Goal: Transaction & Acquisition: Purchase product/service

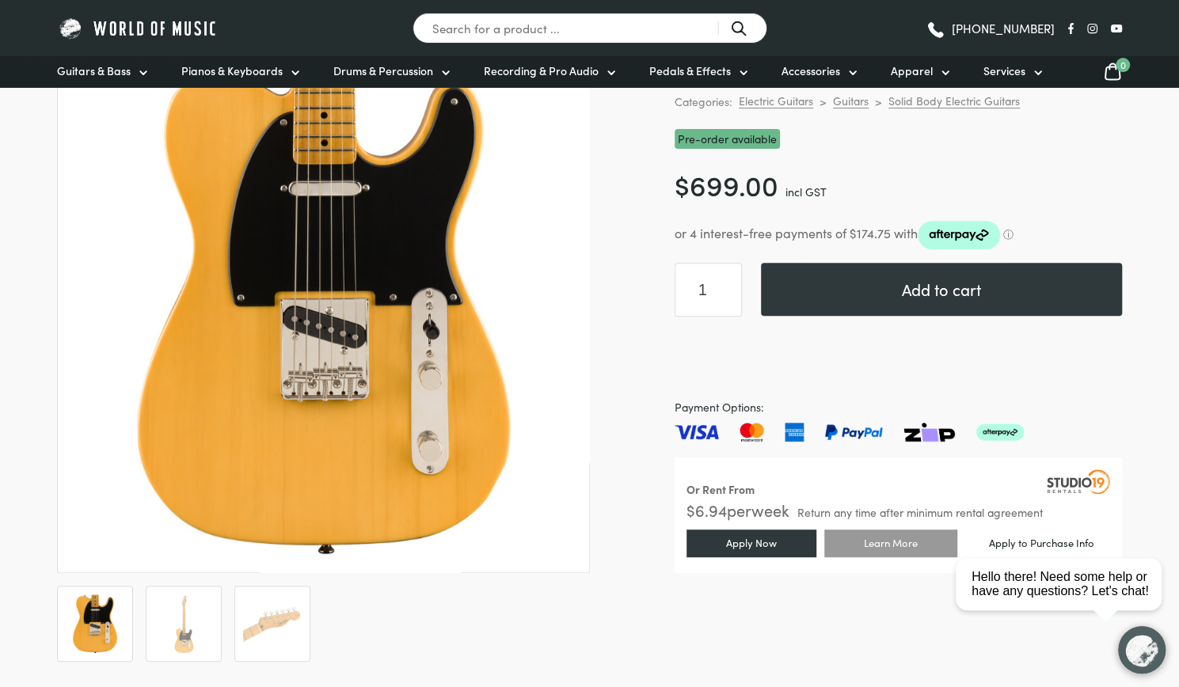
scroll to position [211, 0]
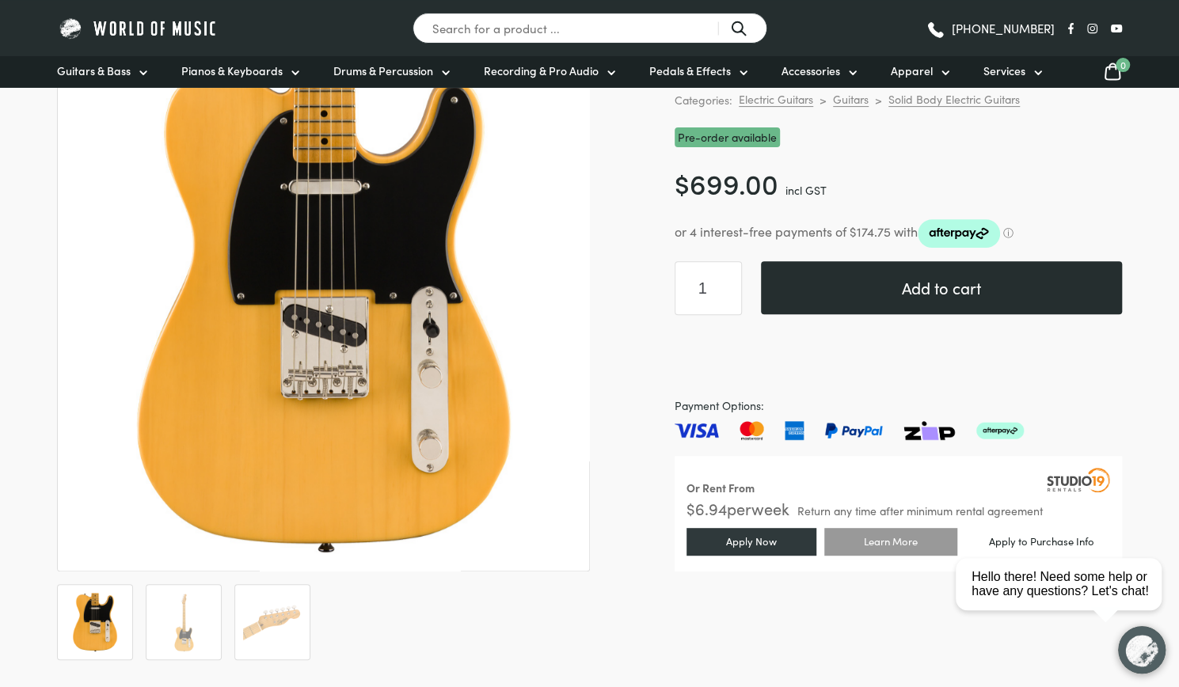
click at [853, 298] on button "Add to cart" at bounding box center [941, 287] width 361 height 53
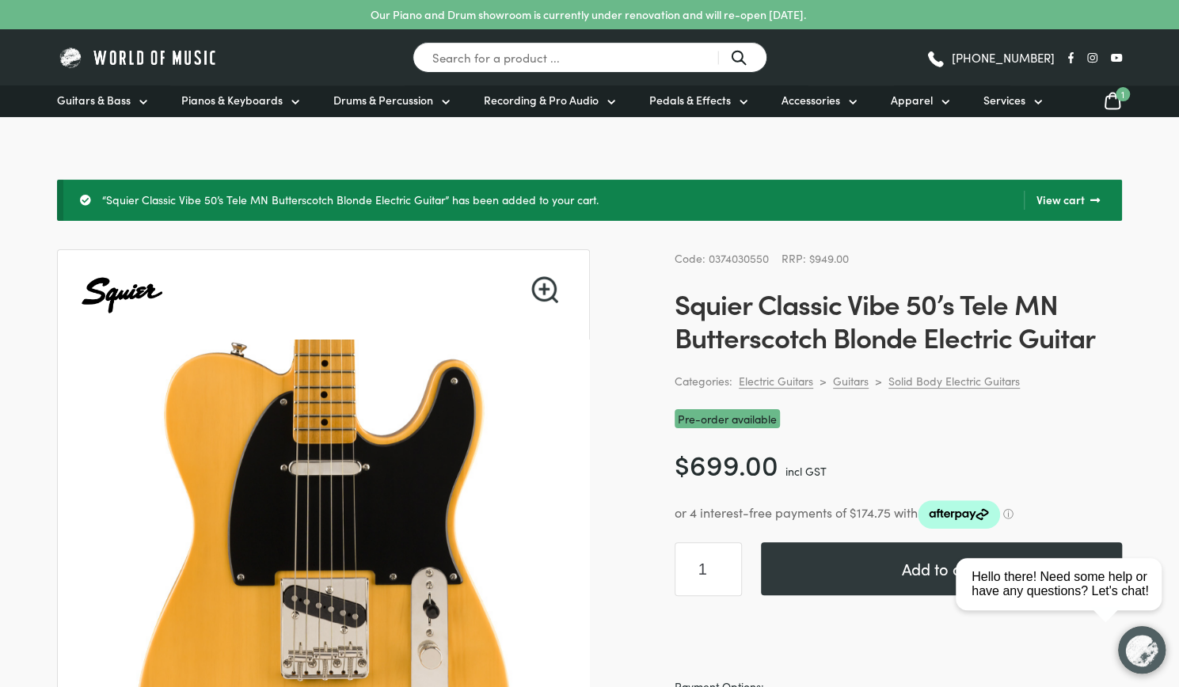
click at [1110, 97] on icon at bounding box center [1112, 101] width 19 height 20
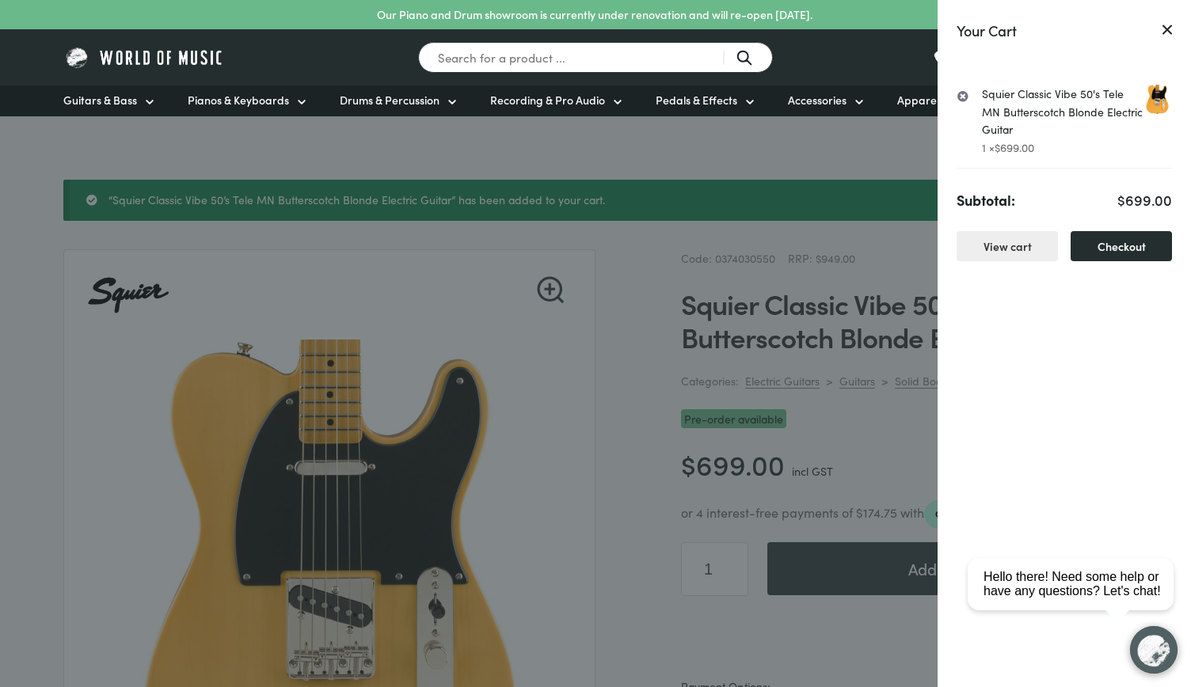
click at [1111, 249] on link "Checkout" at bounding box center [1121, 246] width 101 height 31
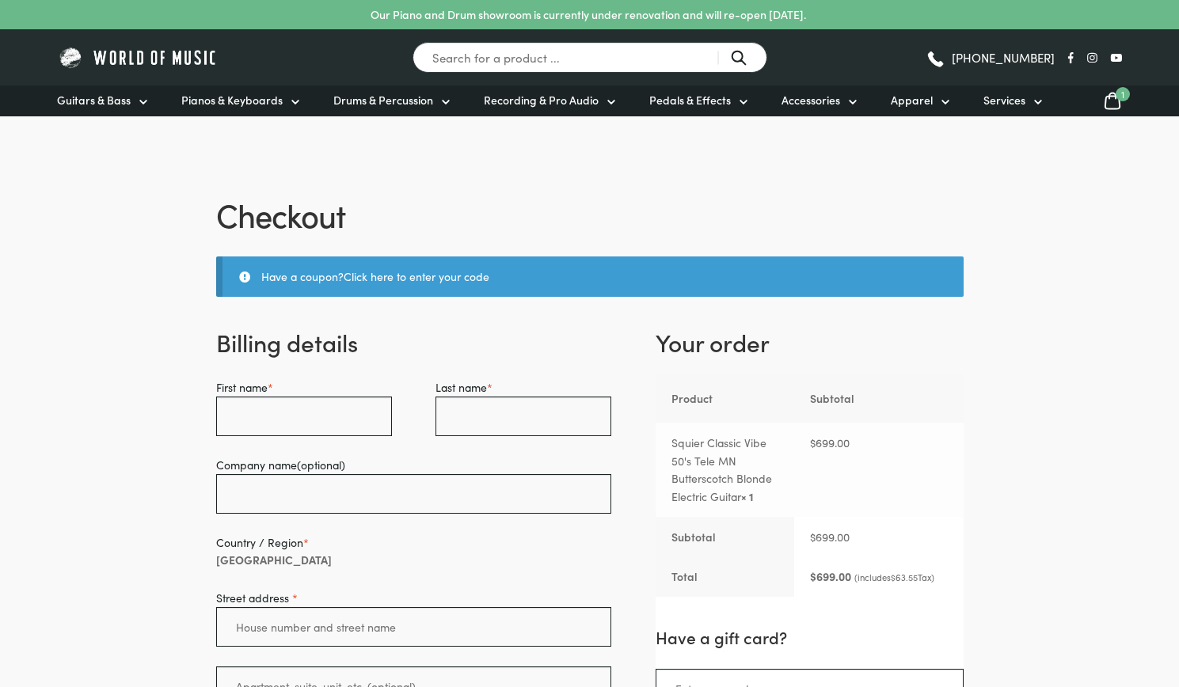
select select "VIC"
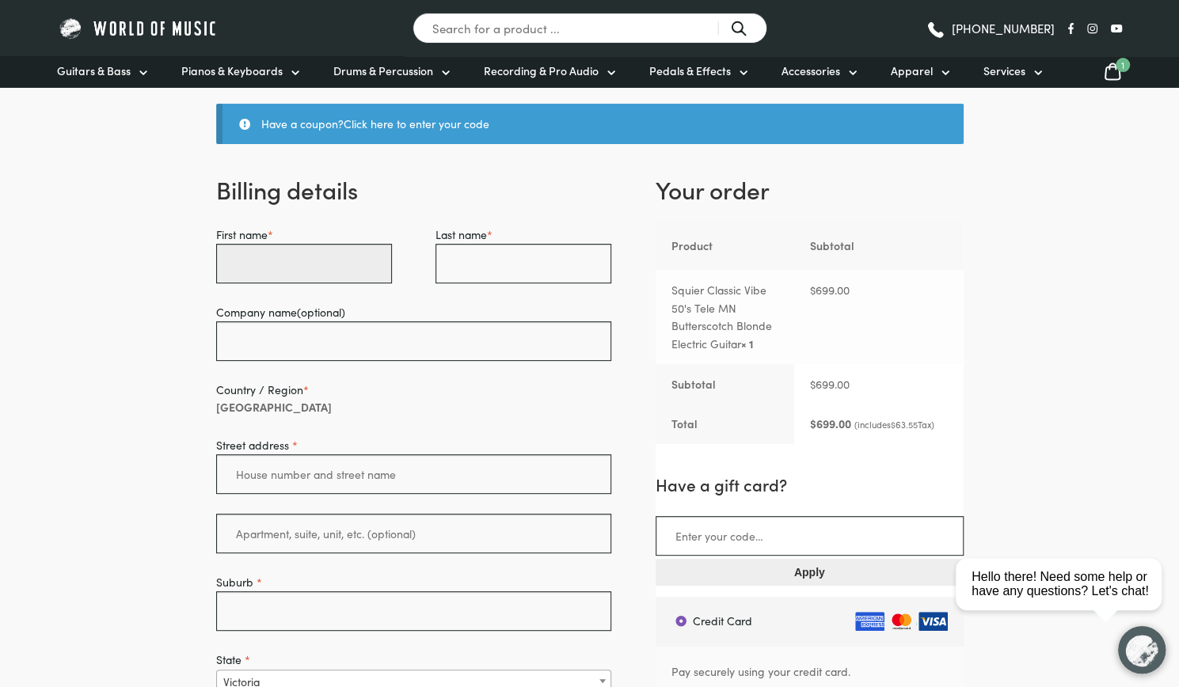
click at [370, 272] on input "First name *" at bounding box center [304, 264] width 176 height 40
click at [339, 267] on input "loic" at bounding box center [304, 264] width 176 height 40
type input "l"
type input "Loic"
type input "r"
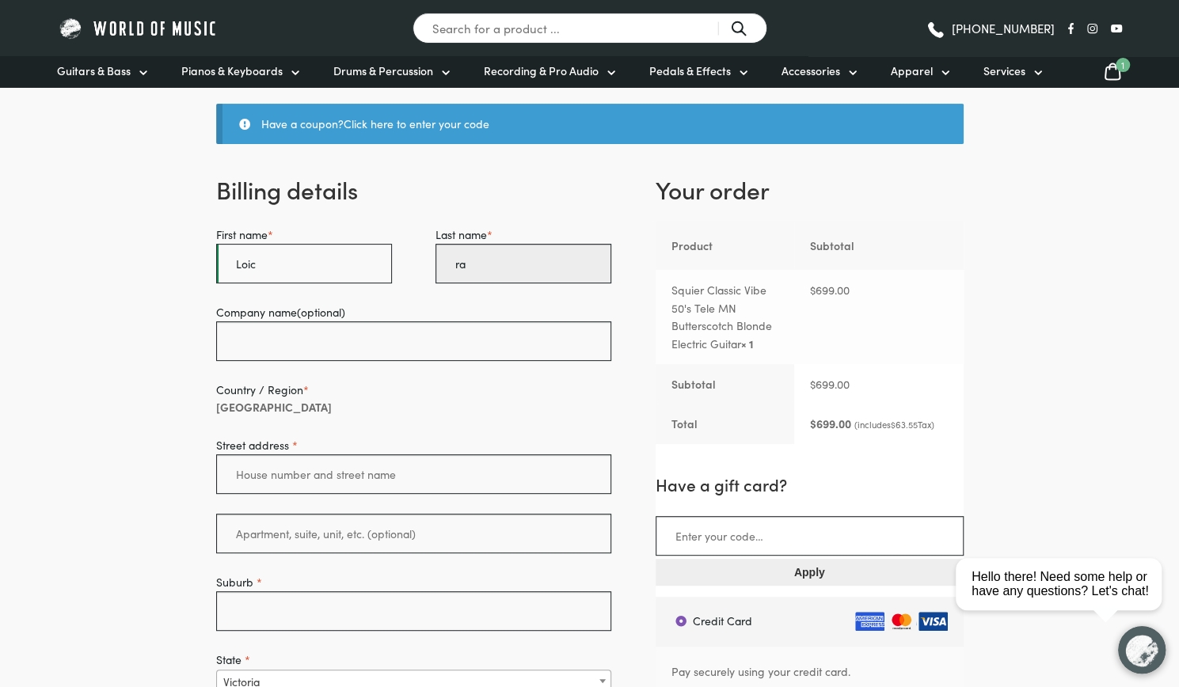
type input "r"
type input "Rajaonarivony"
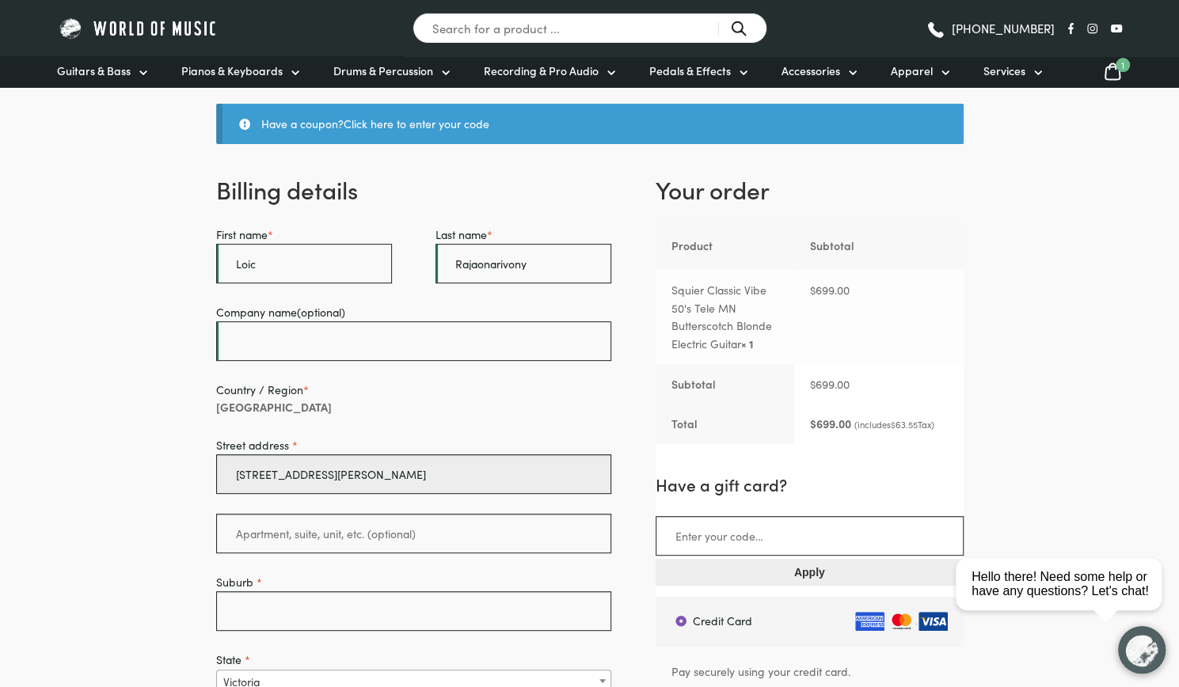
drag, startPoint x: 335, startPoint y: 470, endPoint x: 148, endPoint y: 463, distance: 187.1
type input "92 wells st"
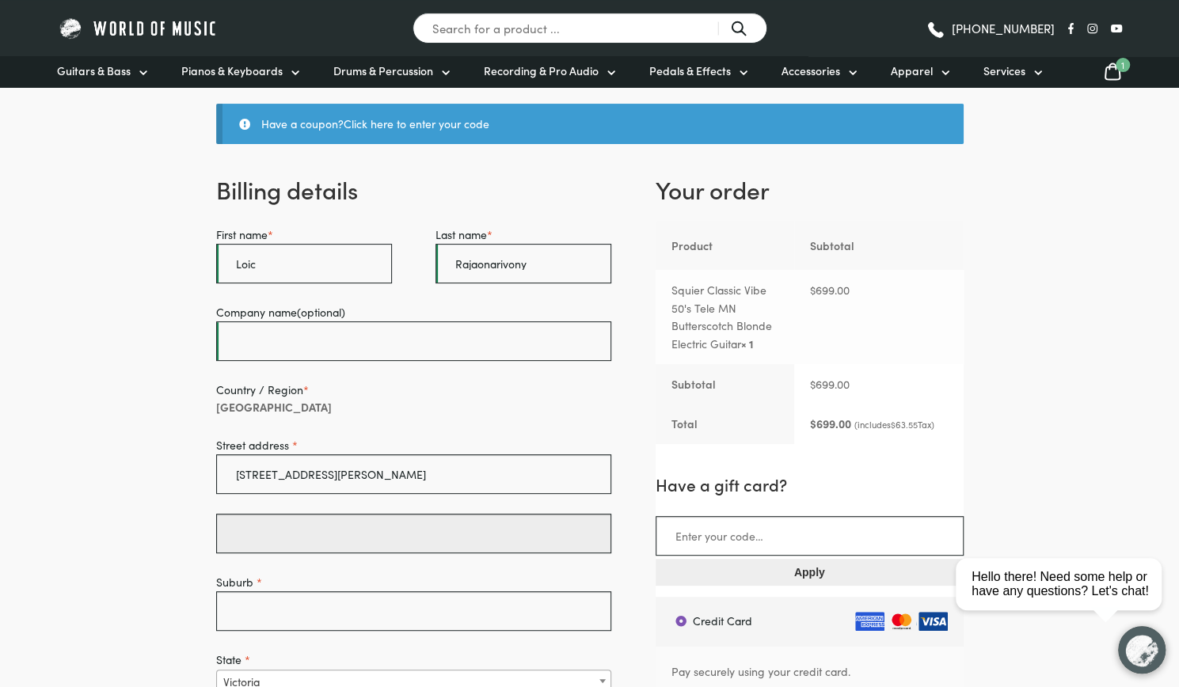
click at [283, 516] on input "Apartment, suite, unit, etc. (optional)" at bounding box center [414, 534] width 396 height 40
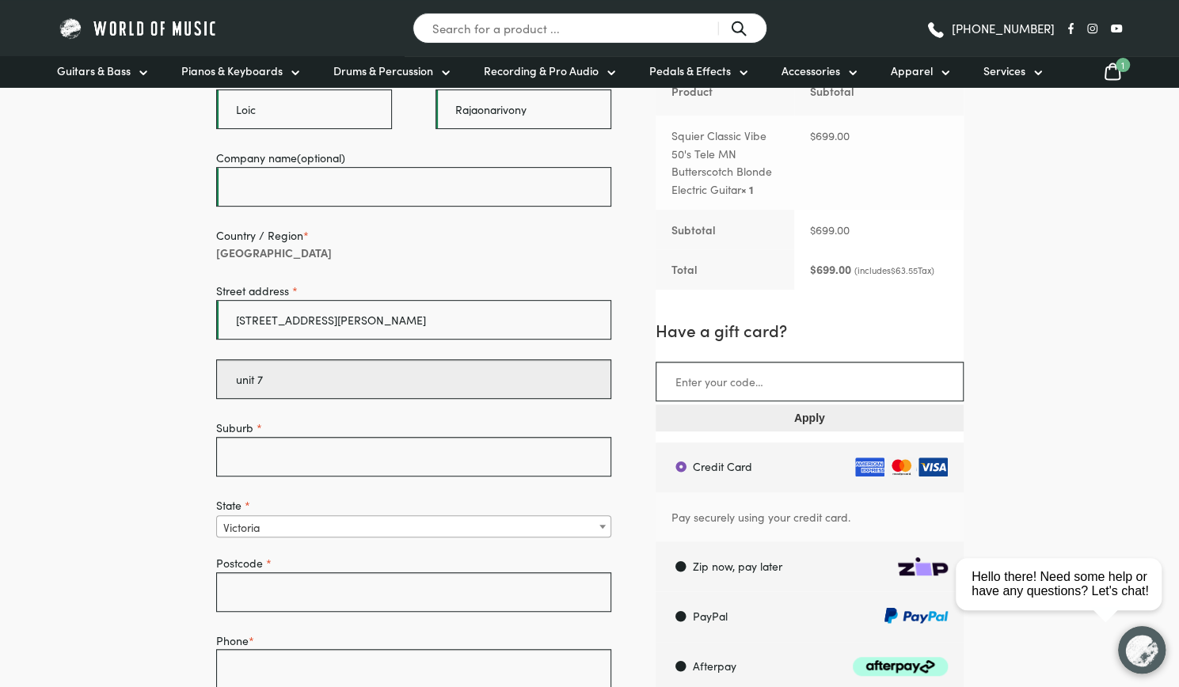
scroll to position [310, 0]
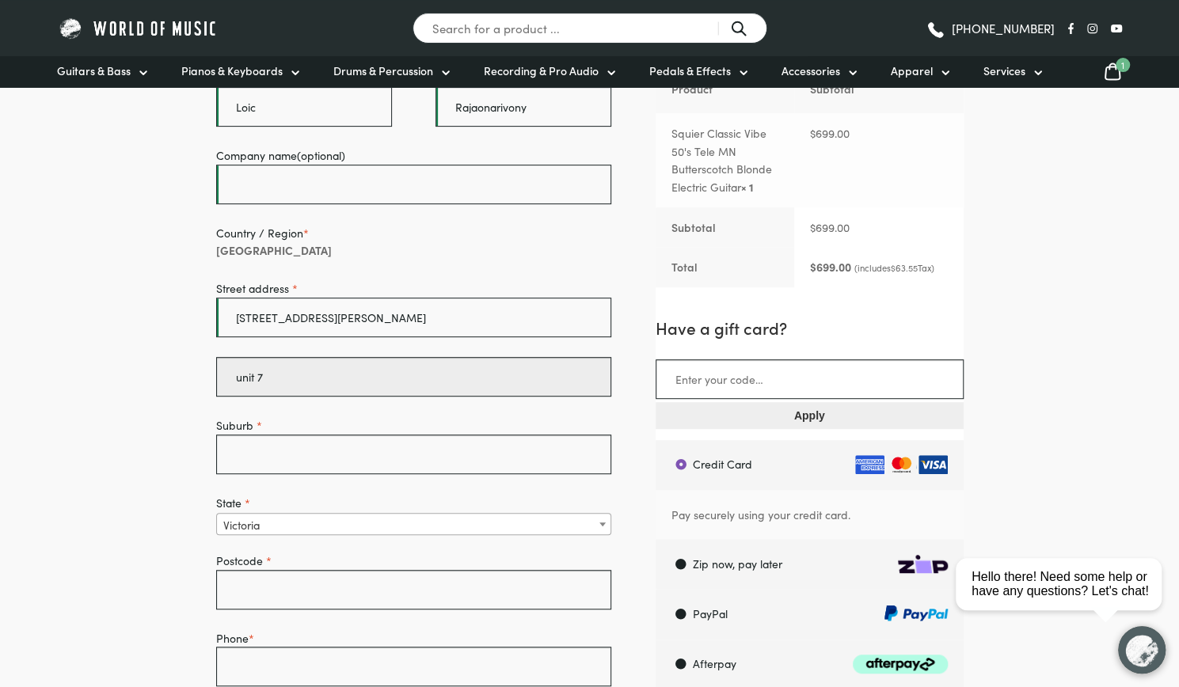
type input "unit 7"
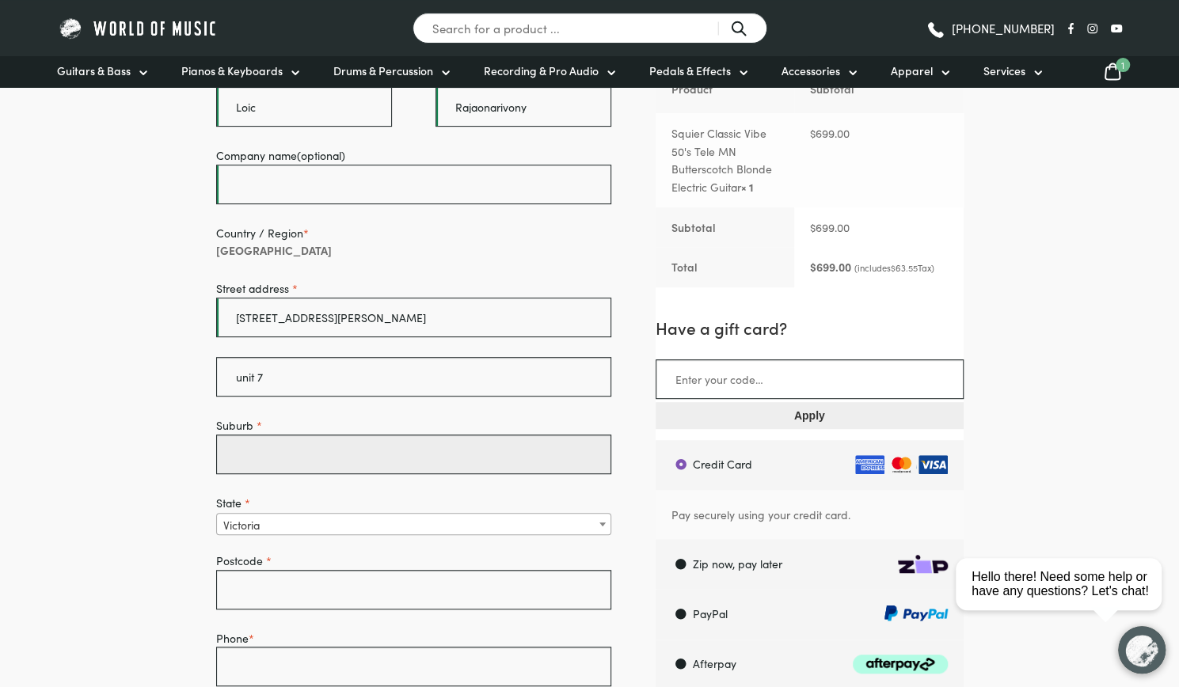
click at [295, 455] on input "Suburb *" at bounding box center [414, 455] width 396 height 40
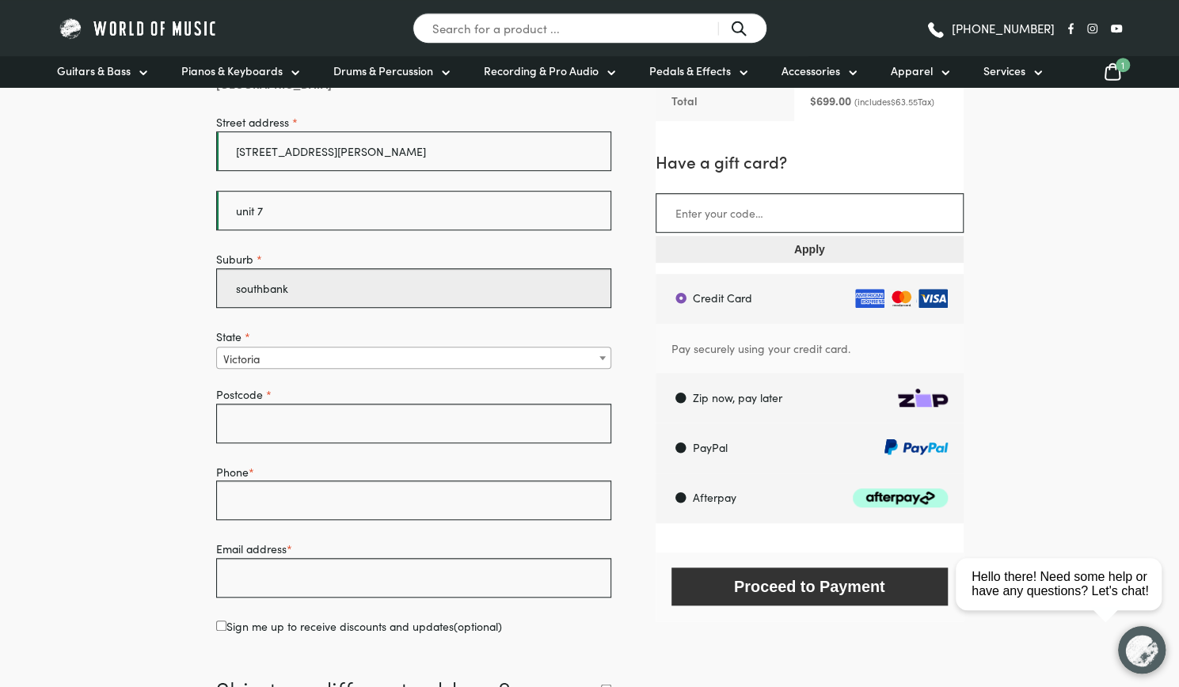
type input "southbank"
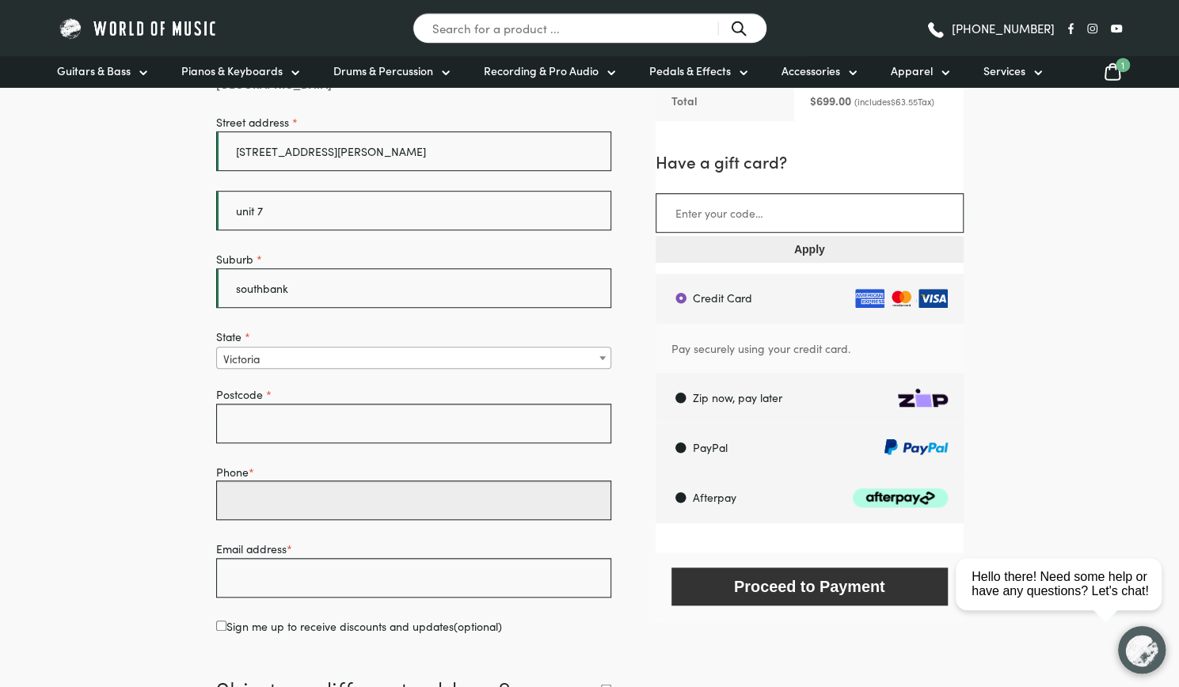
click at [314, 483] on input "Phone *" at bounding box center [414, 501] width 396 height 40
type input "3006"
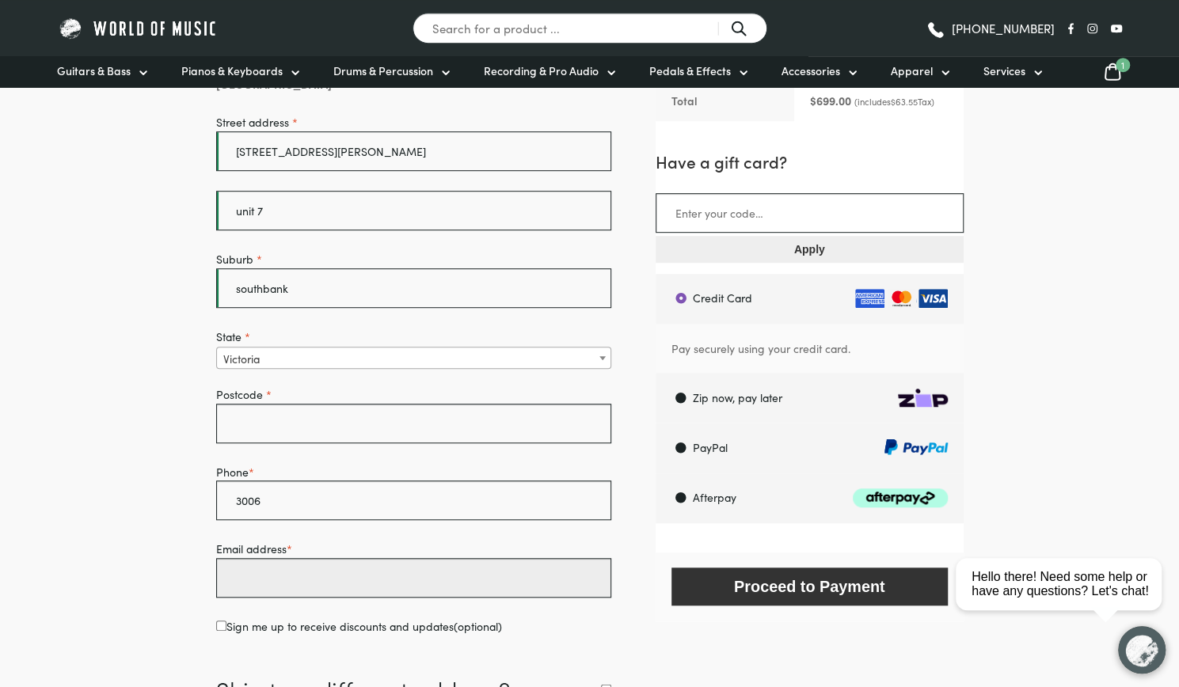
click at [299, 579] on input "Email address *" at bounding box center [414, 578] width 396 height 40
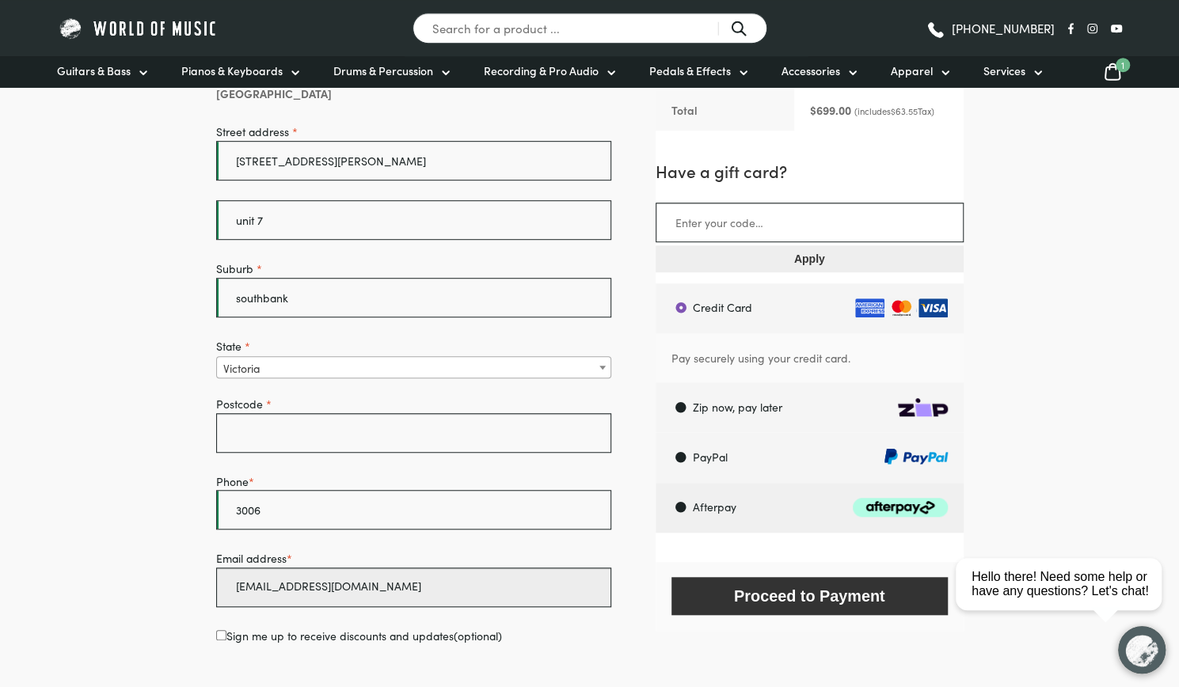
scroll to position [469, 0]
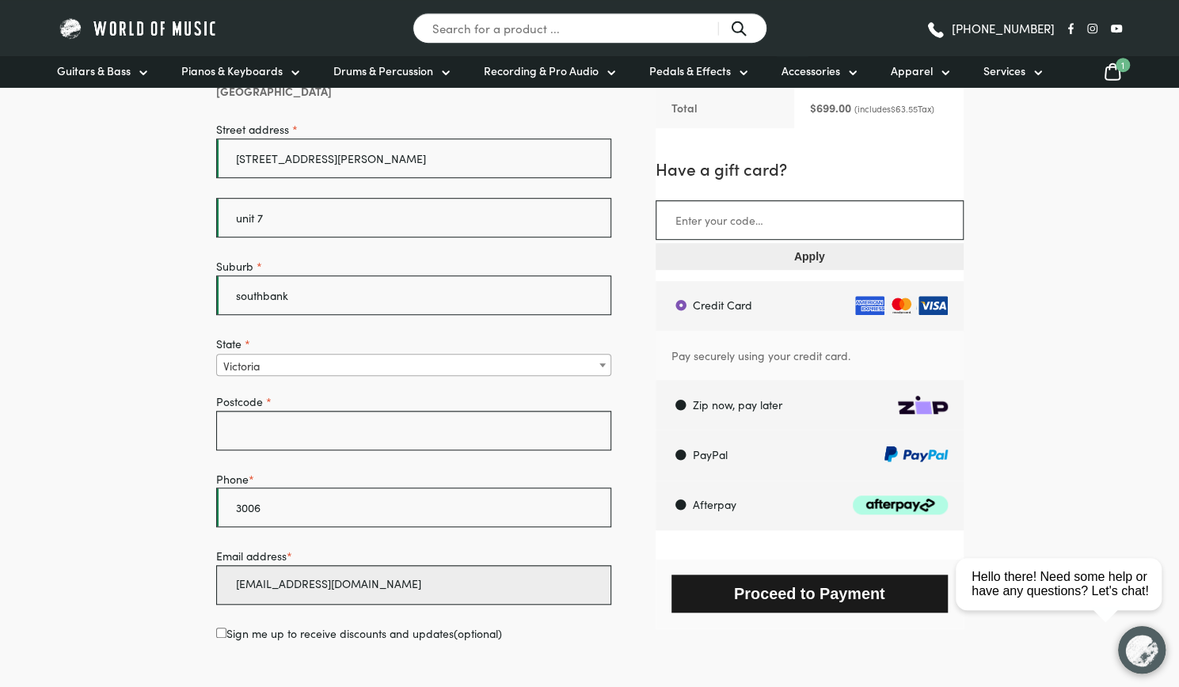
type input "loic.rv@outlook.fr"
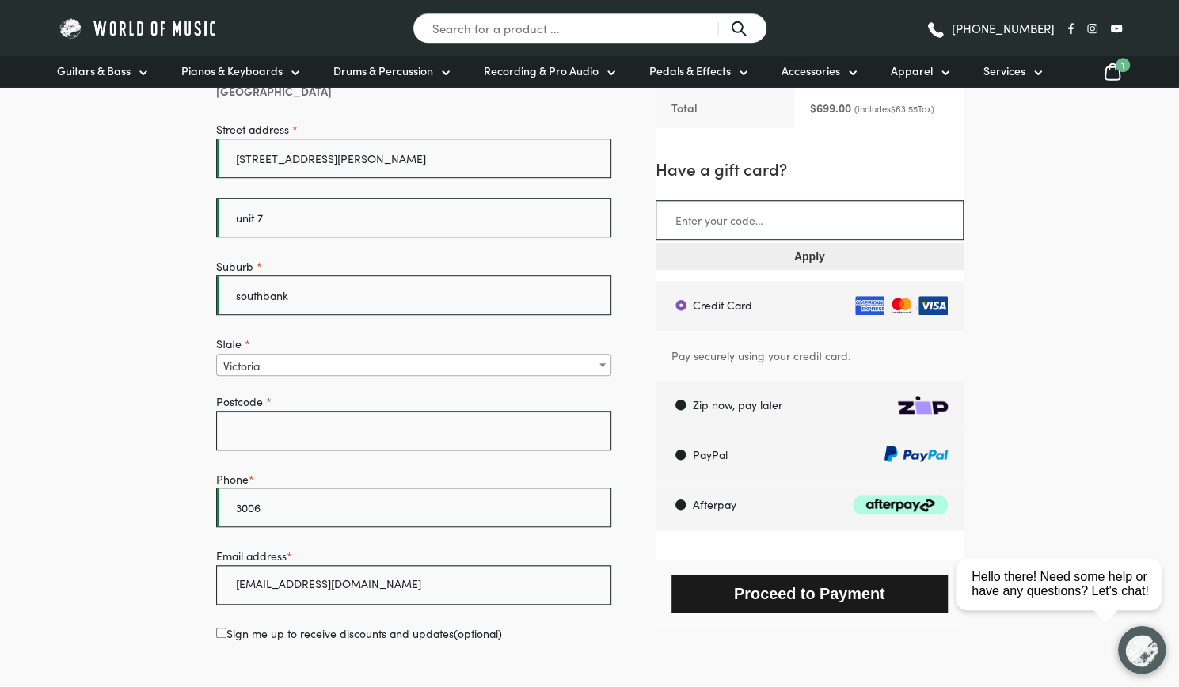
click at [806, 596] on button "Proceed to Payment" at bounding box center [810, 593] width 276 height 37
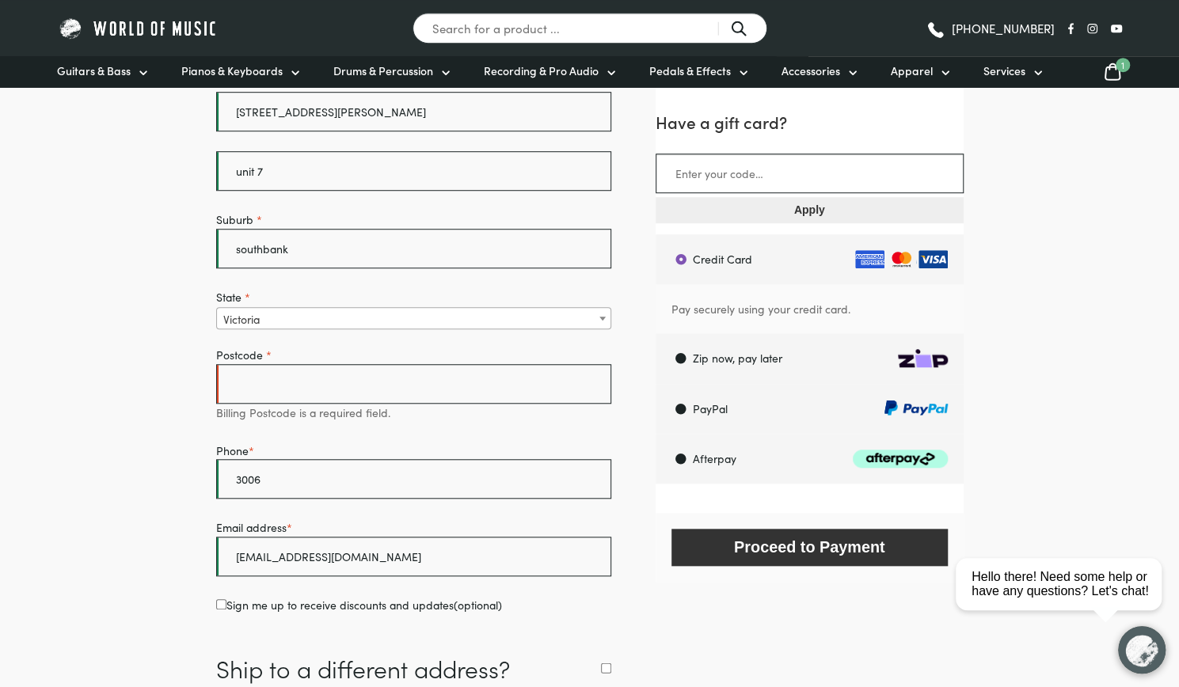
scroll to position [586, 0]
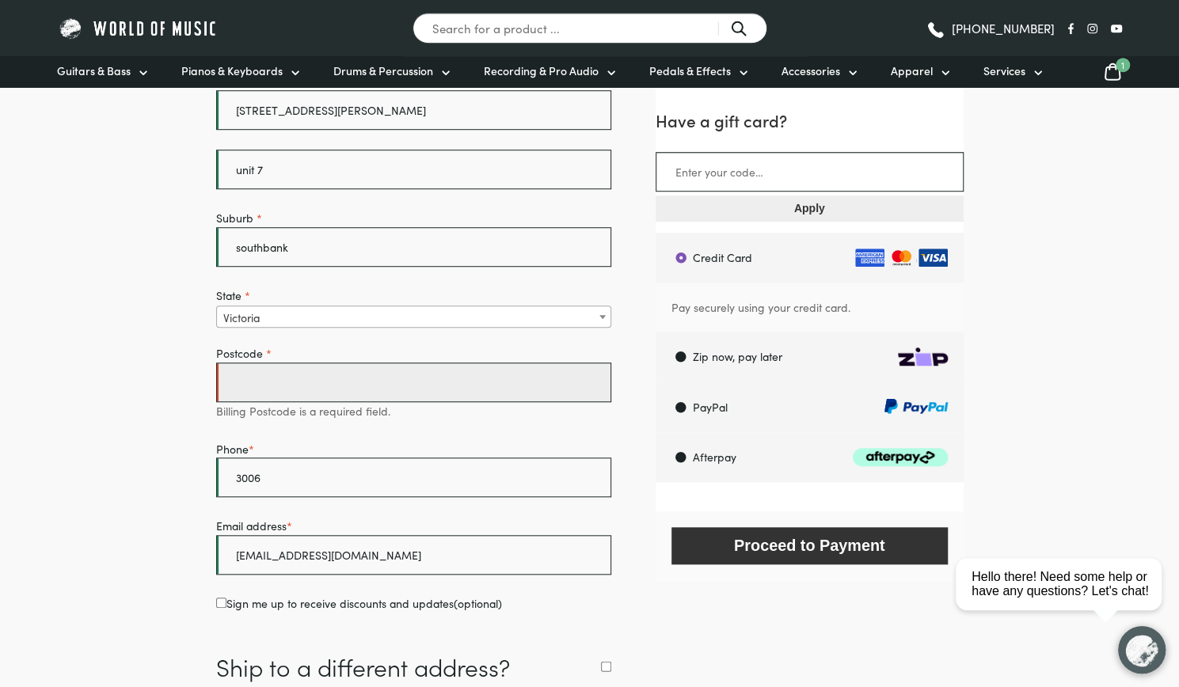
click at [329, 370] on input "Postcode *" at bounding box center [414, 383] width 396 height 40
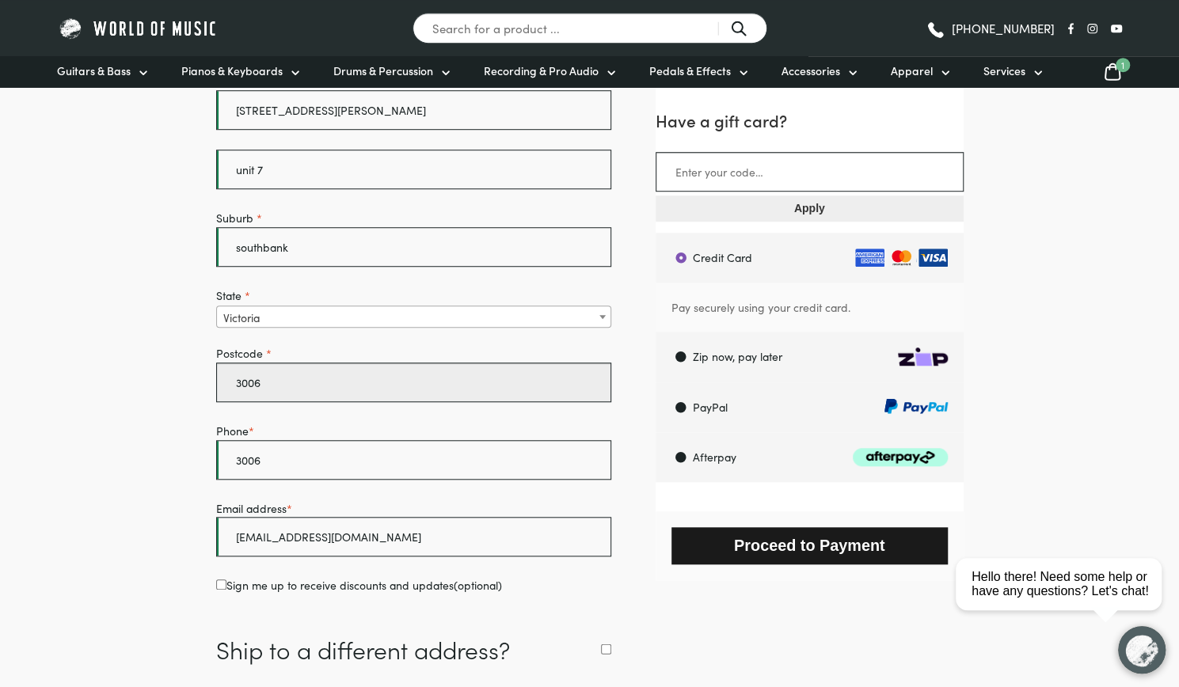
type input "3006"
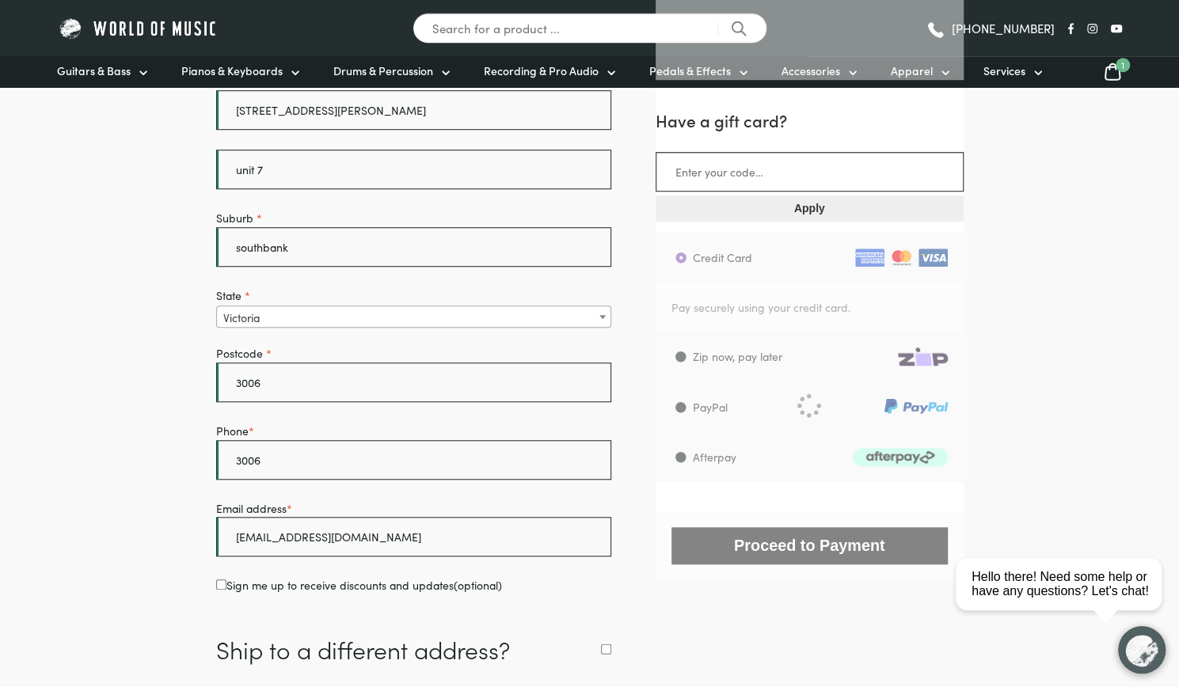
click at [735, 533] on div "Checkout" at bounding box center [810, 407] width 308 height 348
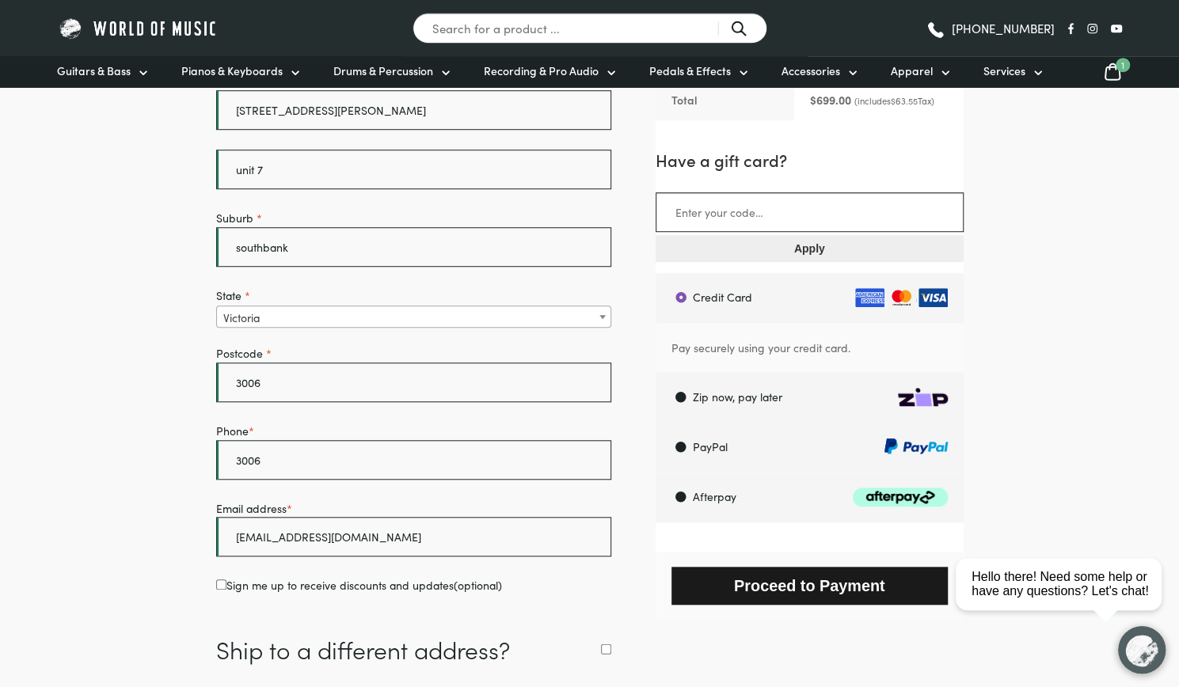
click at [835, 585] on button "Proceed to Payment" at bounding box center [810, 585] width 276 height 37
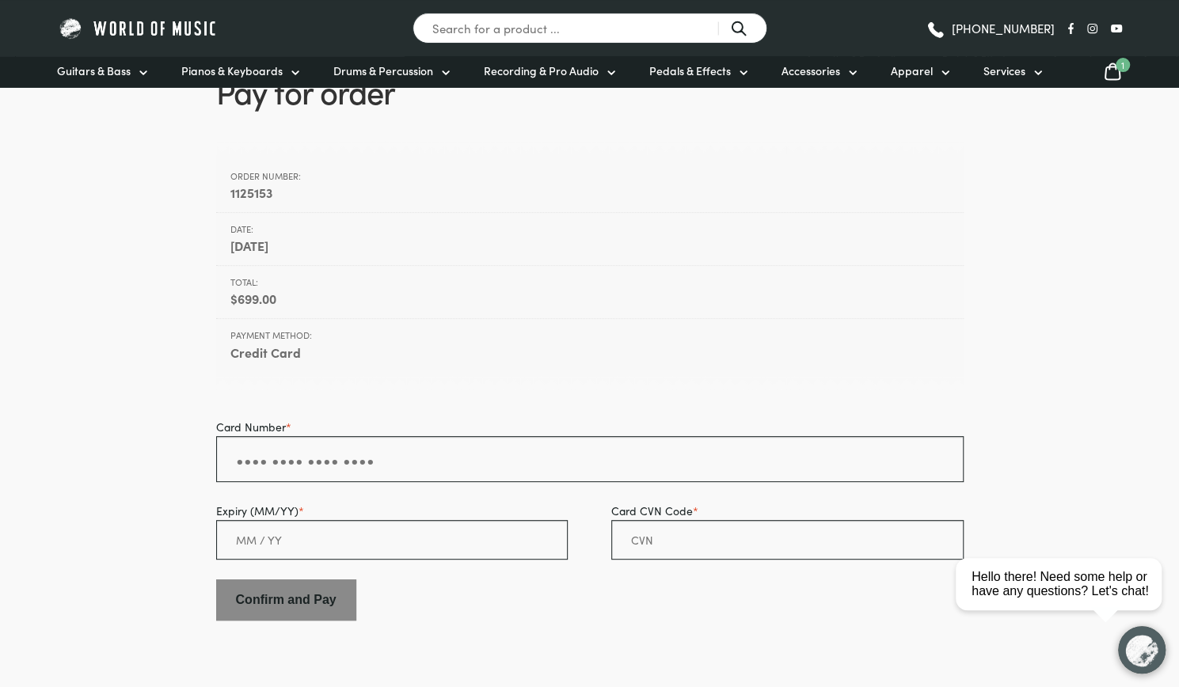
scroll to position [105, 0]
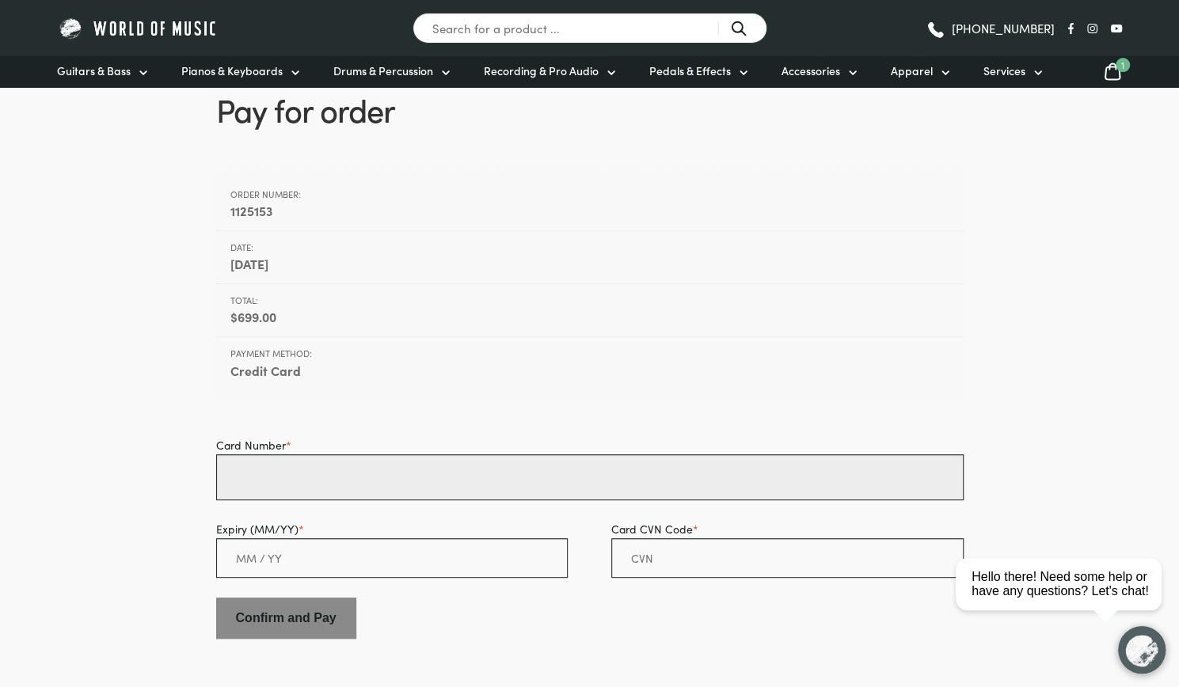
click at [287, 465] on input "Card Number *" at bounding box center [590, 478] width 748 height 46
click at [570, 471] on input "5217 2930 1402 8" at bounding box center [590, 478] width 748 height 46
type input "5217 2930 1402 8723"
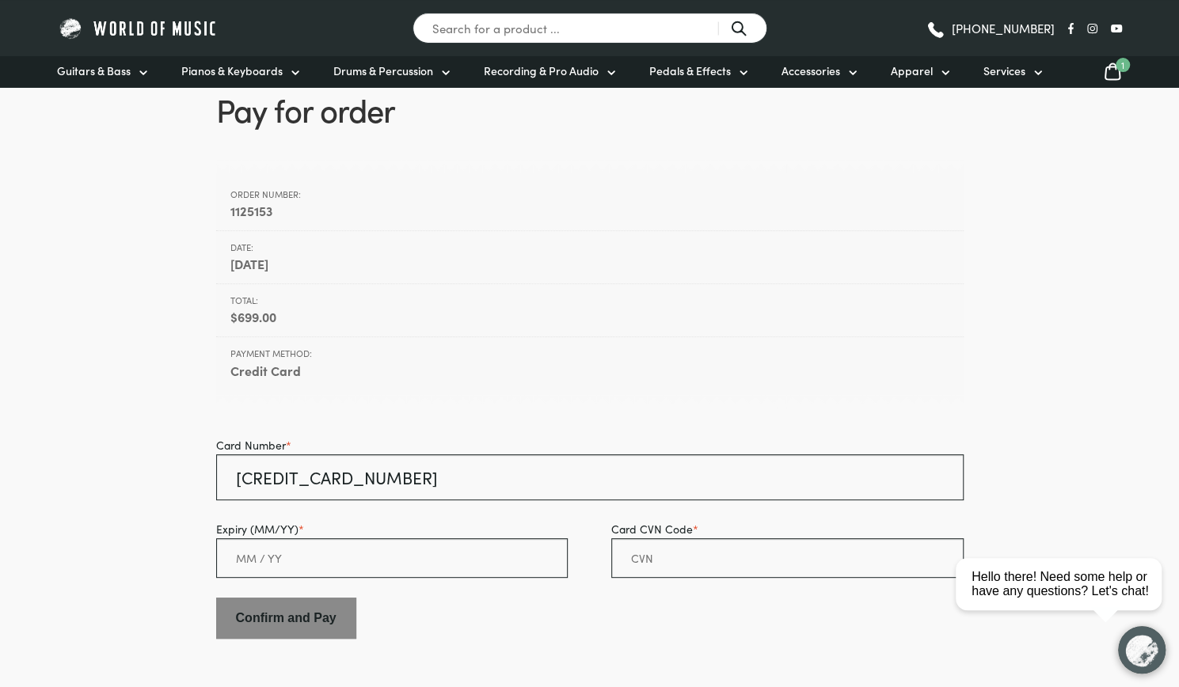
click at [456, 593] on form "Card Number * 5217 2930 1402 8723 Expiry (MM/YY) * Card CVN Code * Confirm and …" at bounding box center [590, 537] width 748 height 203
click at [488, 549] on input "Expiry (MM/YY) *" at bounding box center [392, 559] width 352 height 40
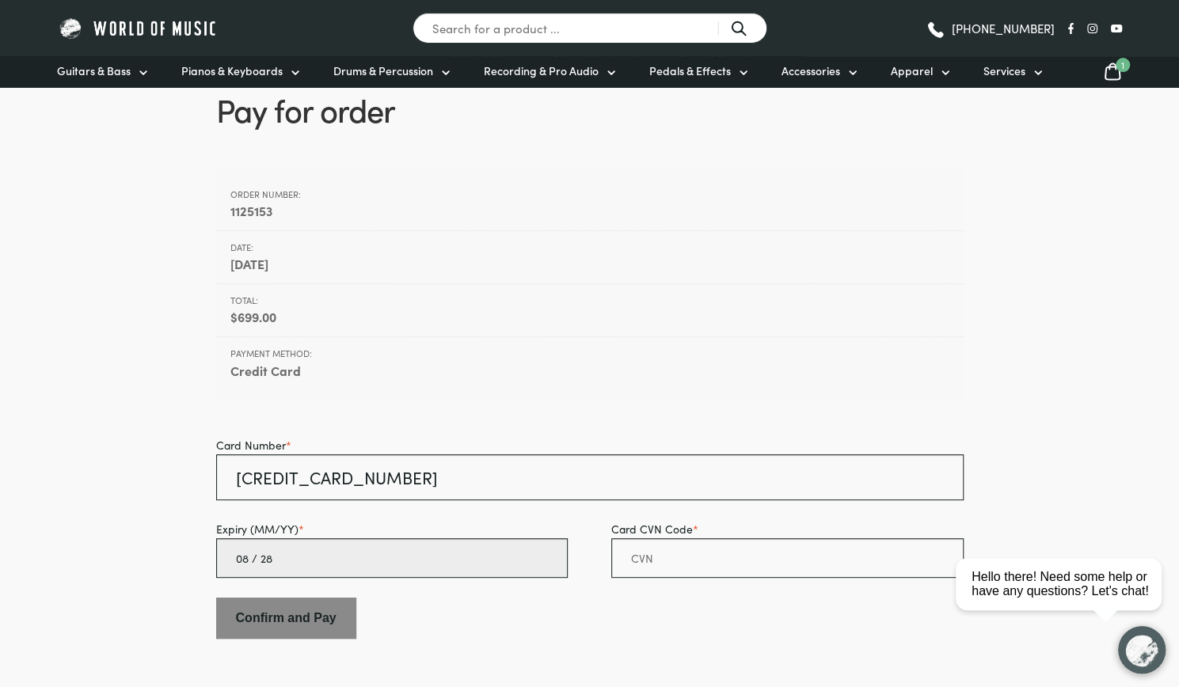
type input "08 / 28"
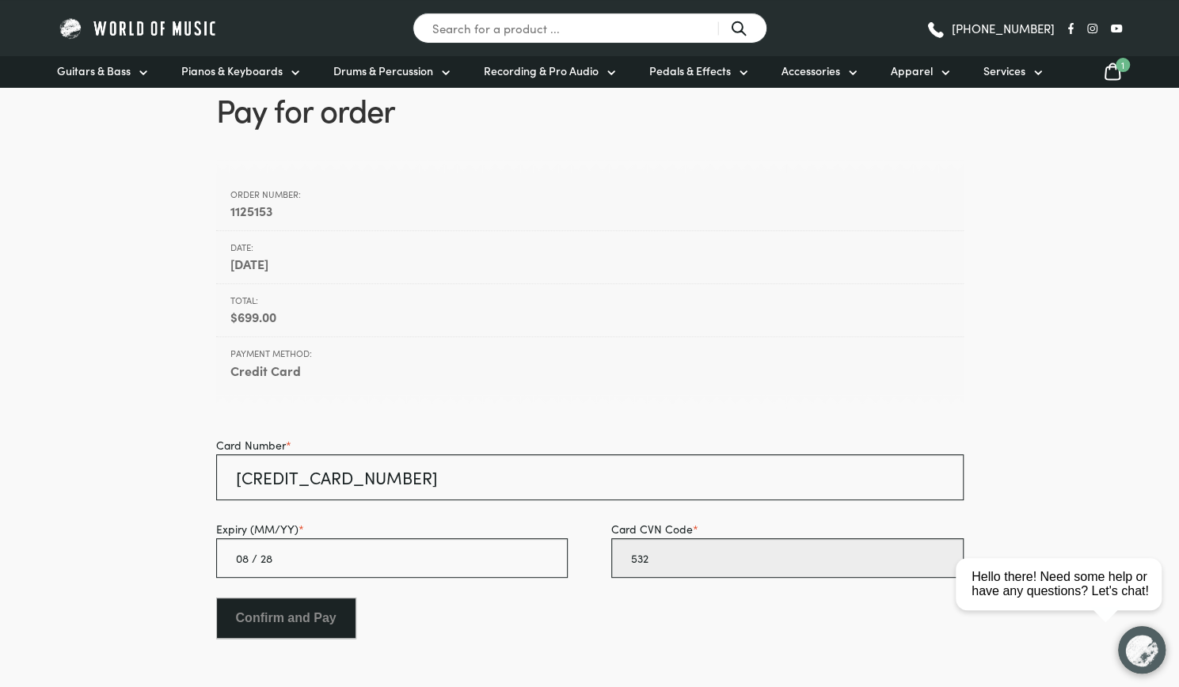
type input "532"
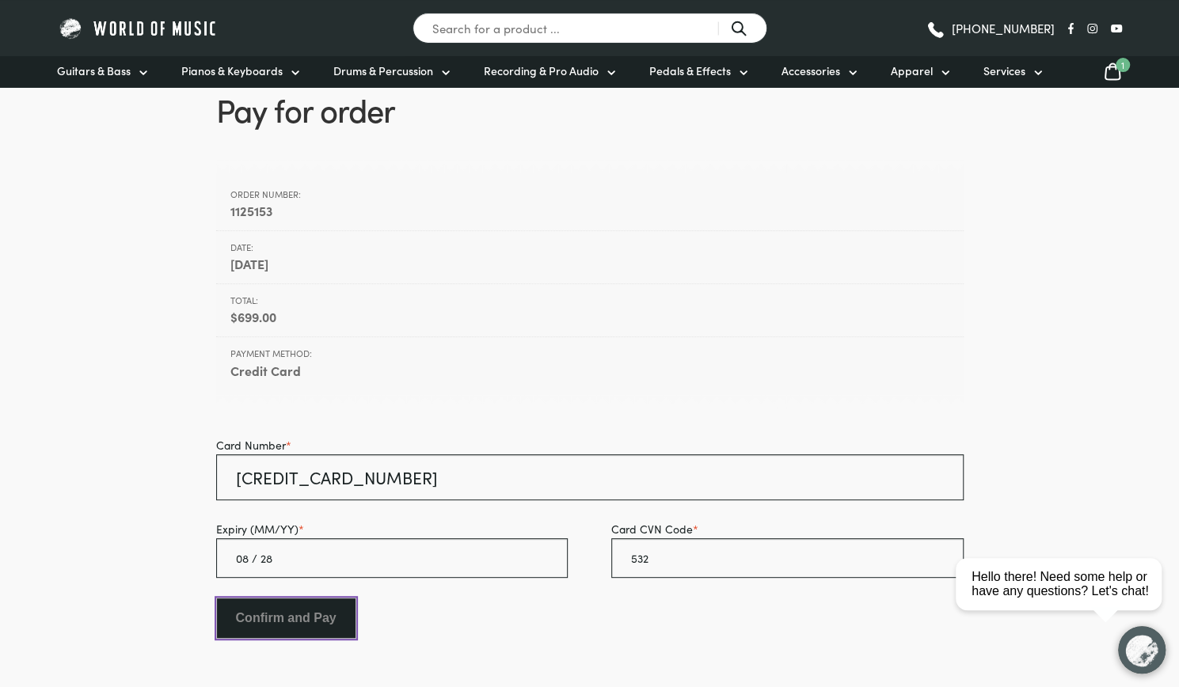
click at [333, 617] on input "Confirm and Pay" at bounding box center [286, 618] width 140 height 41
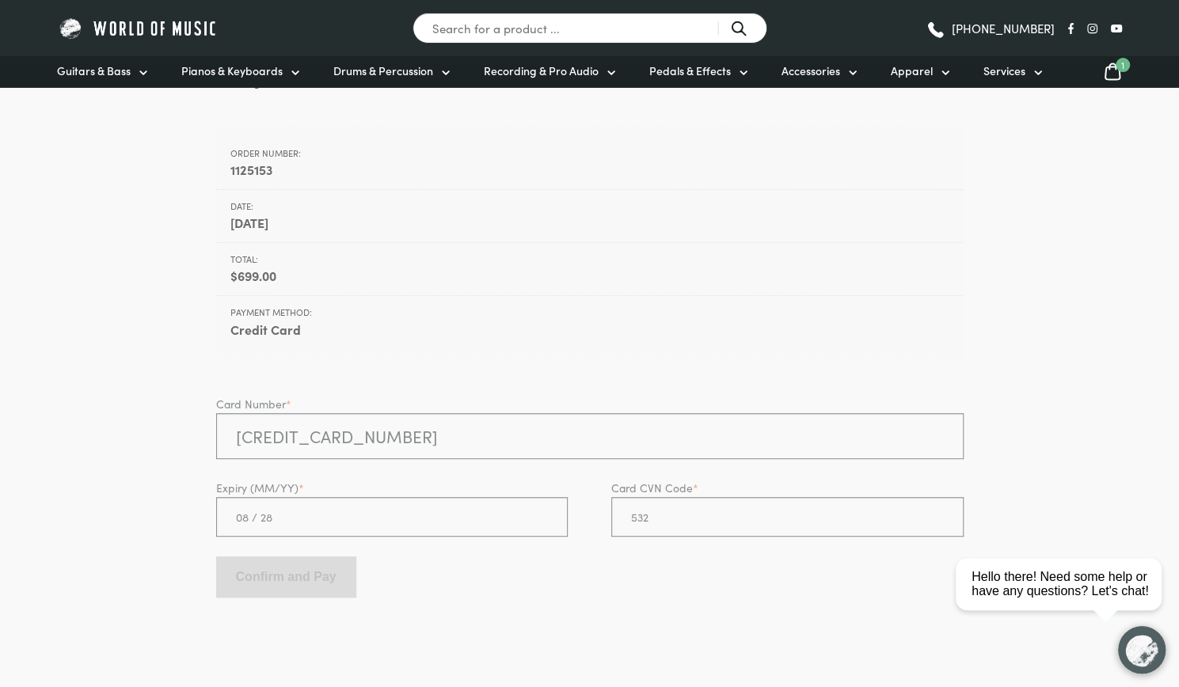
scroll to position [118, 0]
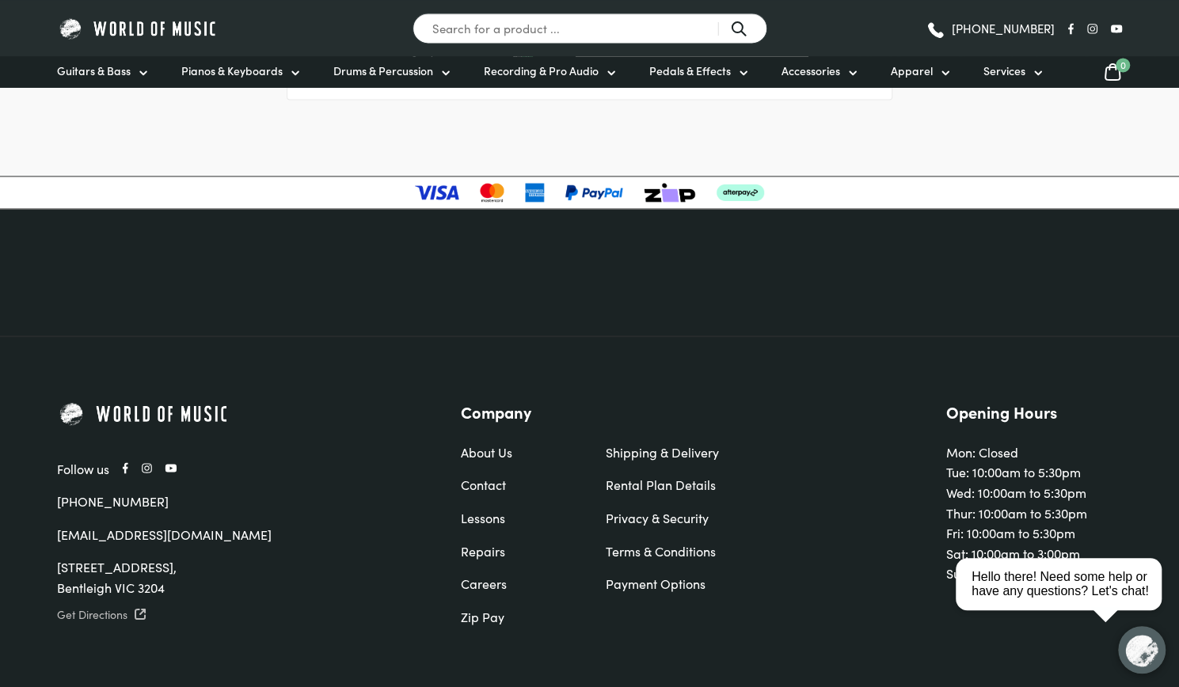
scroll to position [1391, 0]
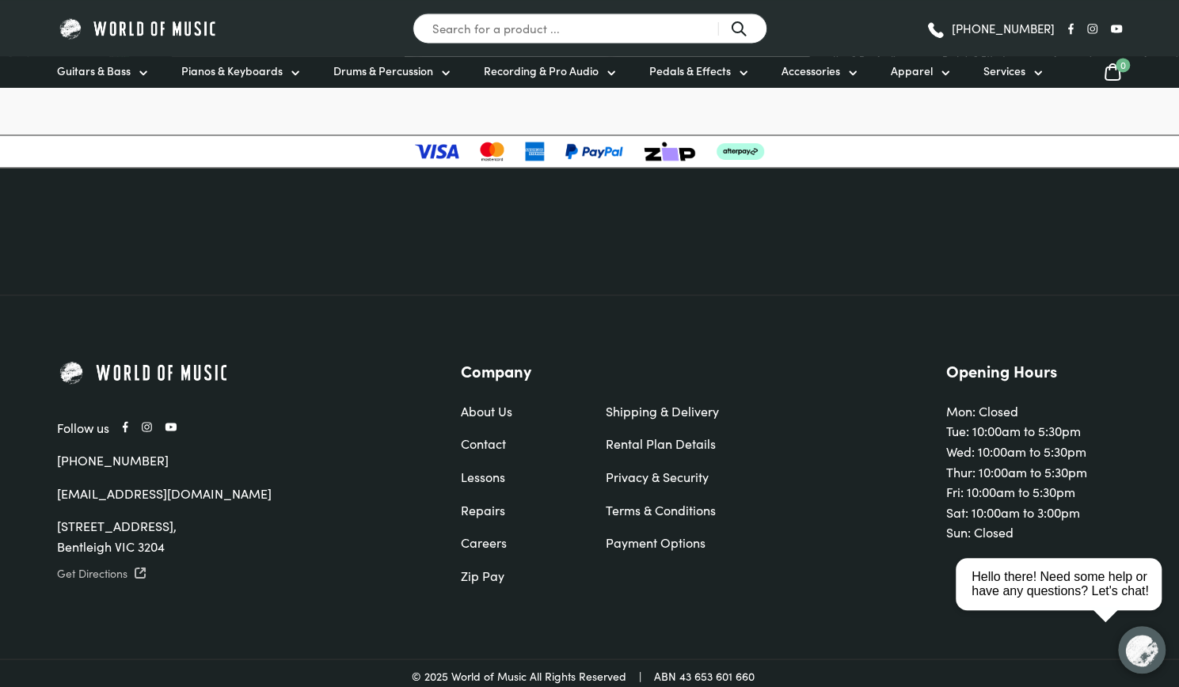
click at [171, 365] on img at bounding box center [144, 372] width 174 height 27
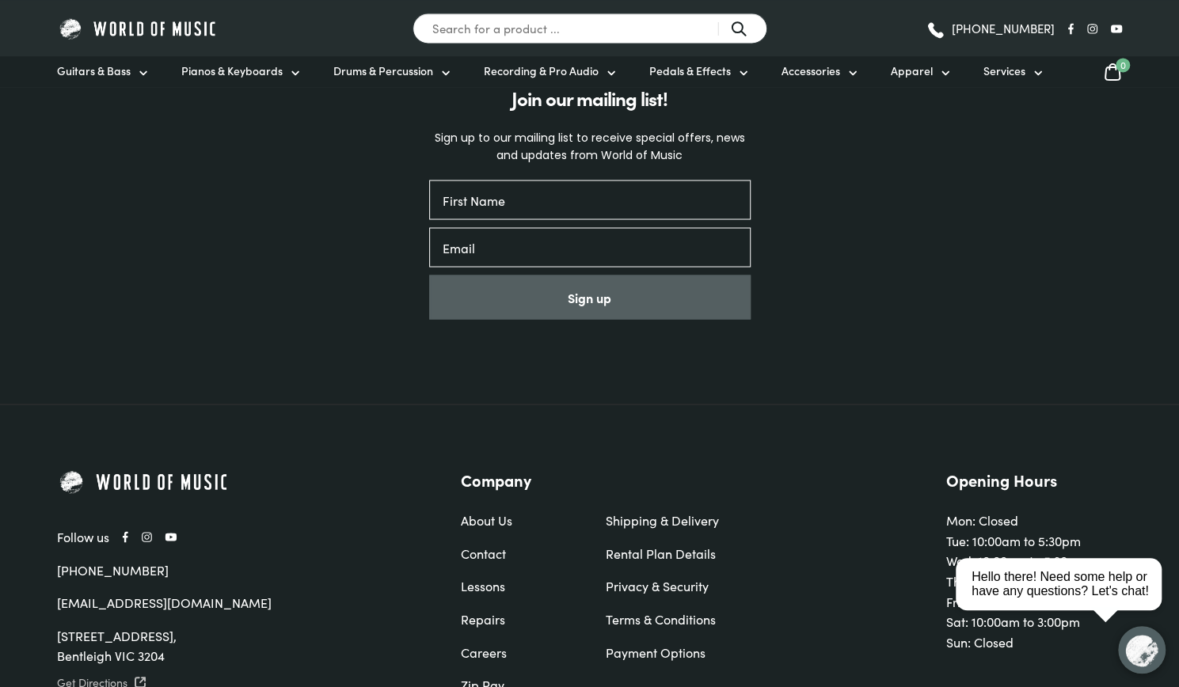
scroll to position [5242, 0]
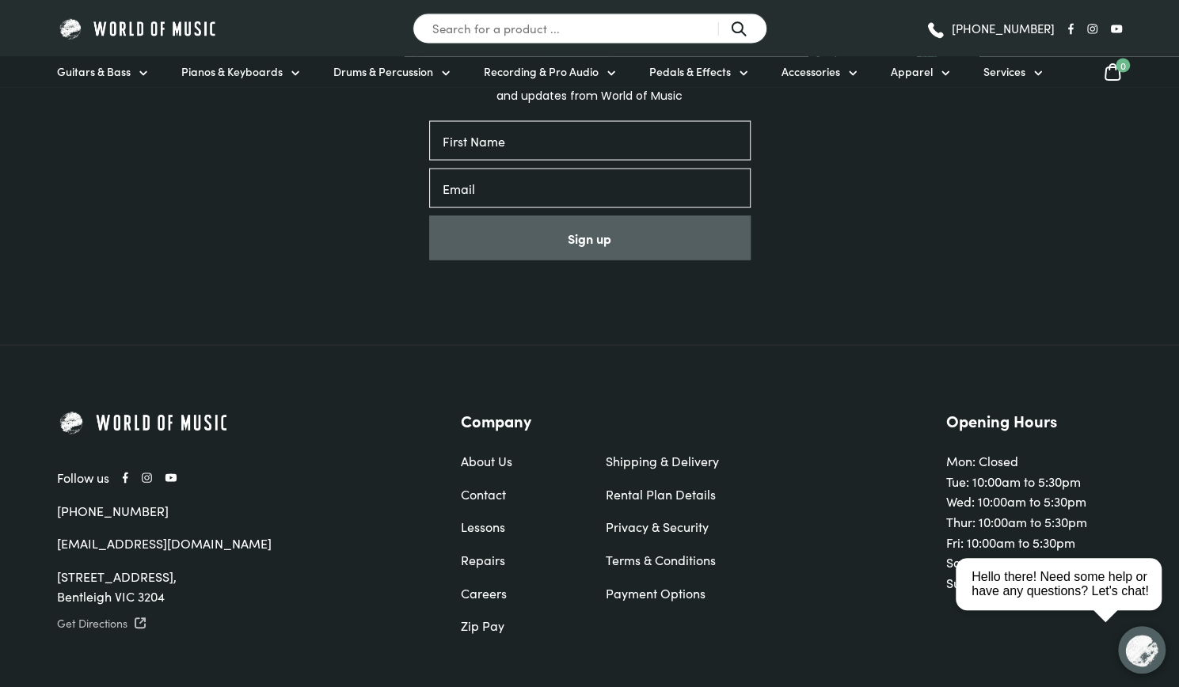
click at [146, 472] on icon at bounding box center [147, 477] width 10 height 11
